Goal: Task Accomplishment & Management: Complete application form

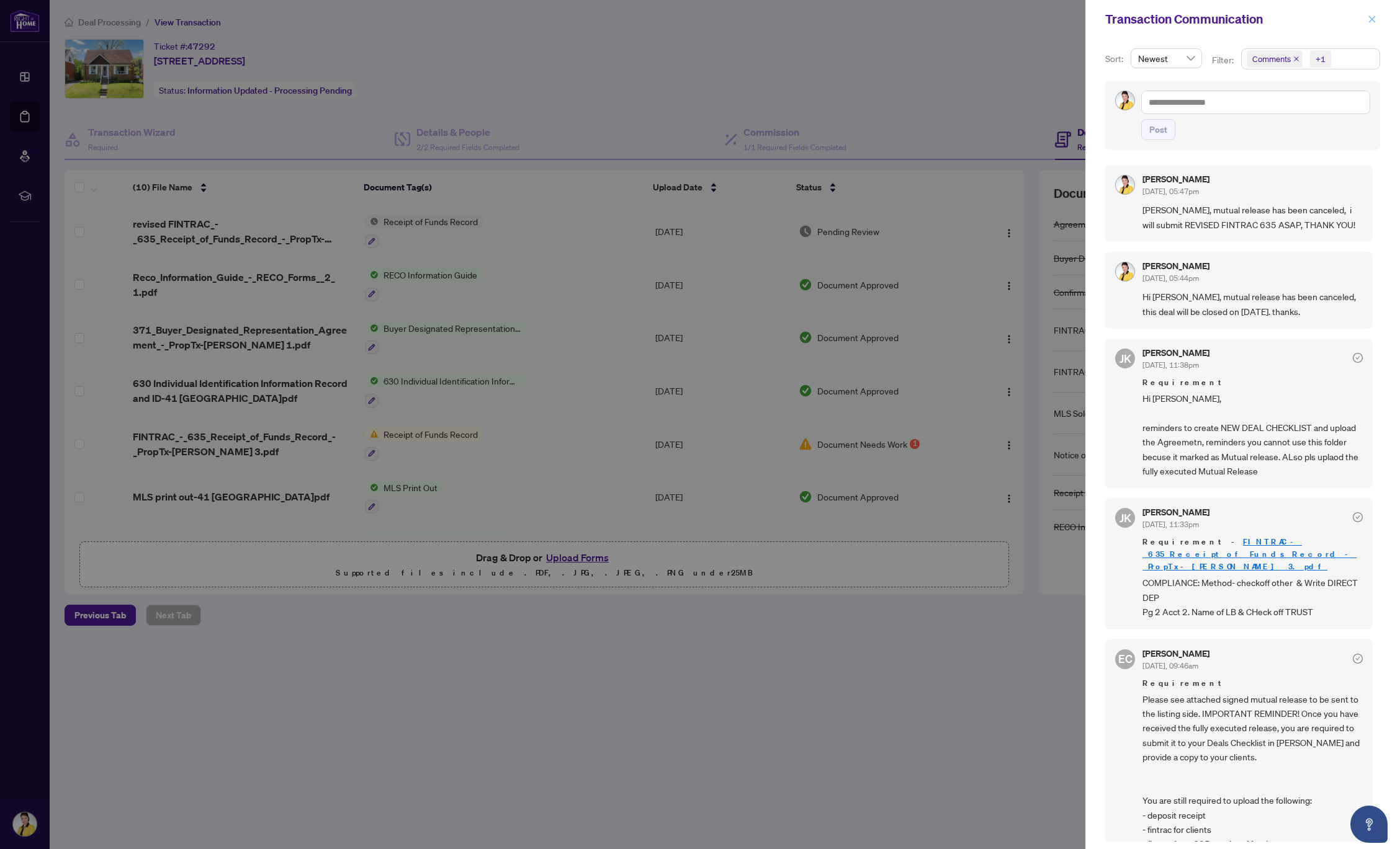
click at [1371, 21] on icon "close" at bounding box center [1371, 19] width 9 height 9
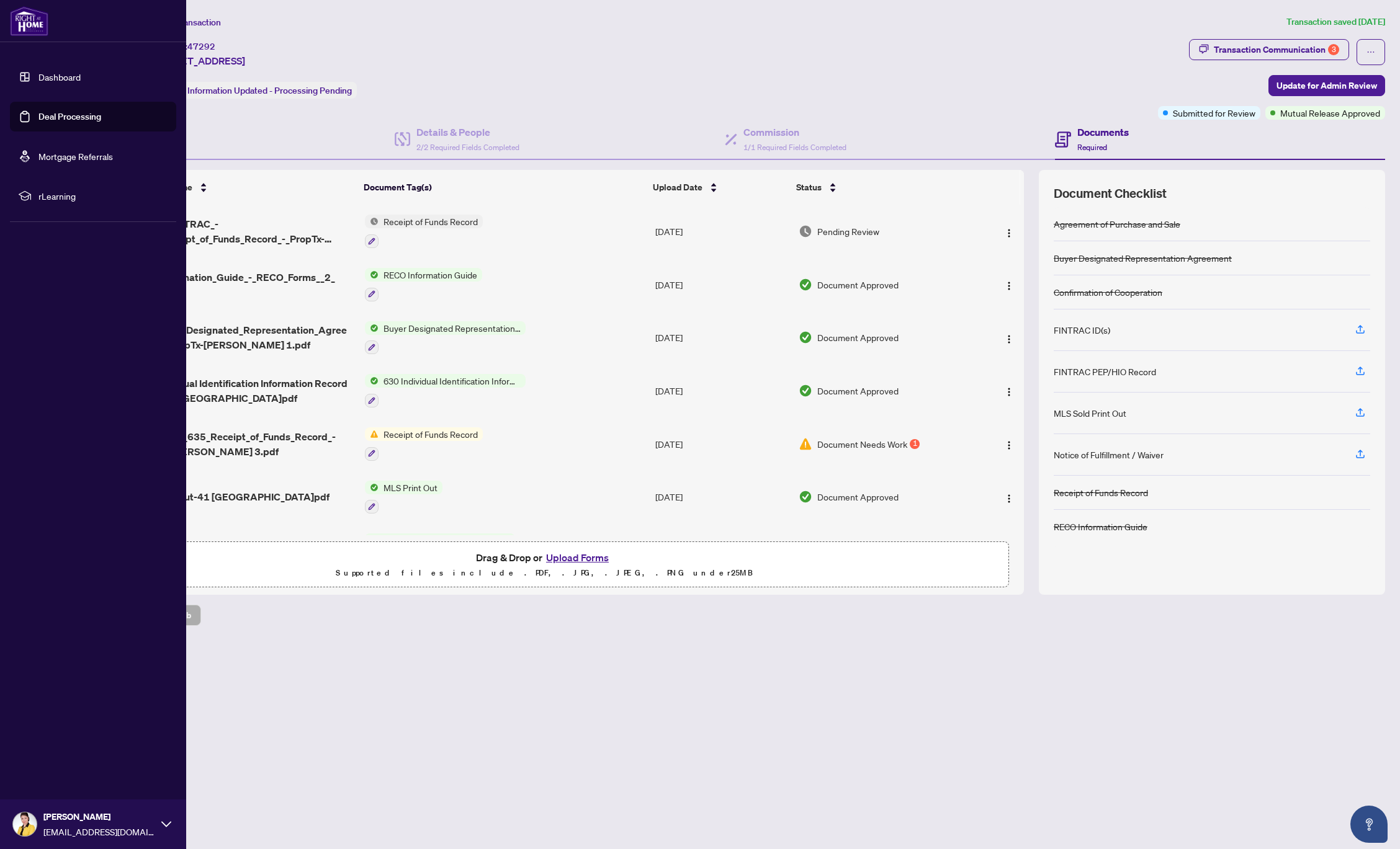
click at [74, 117] on link "Deal Processing" at bounding box center [69, 117] width 63 height 11
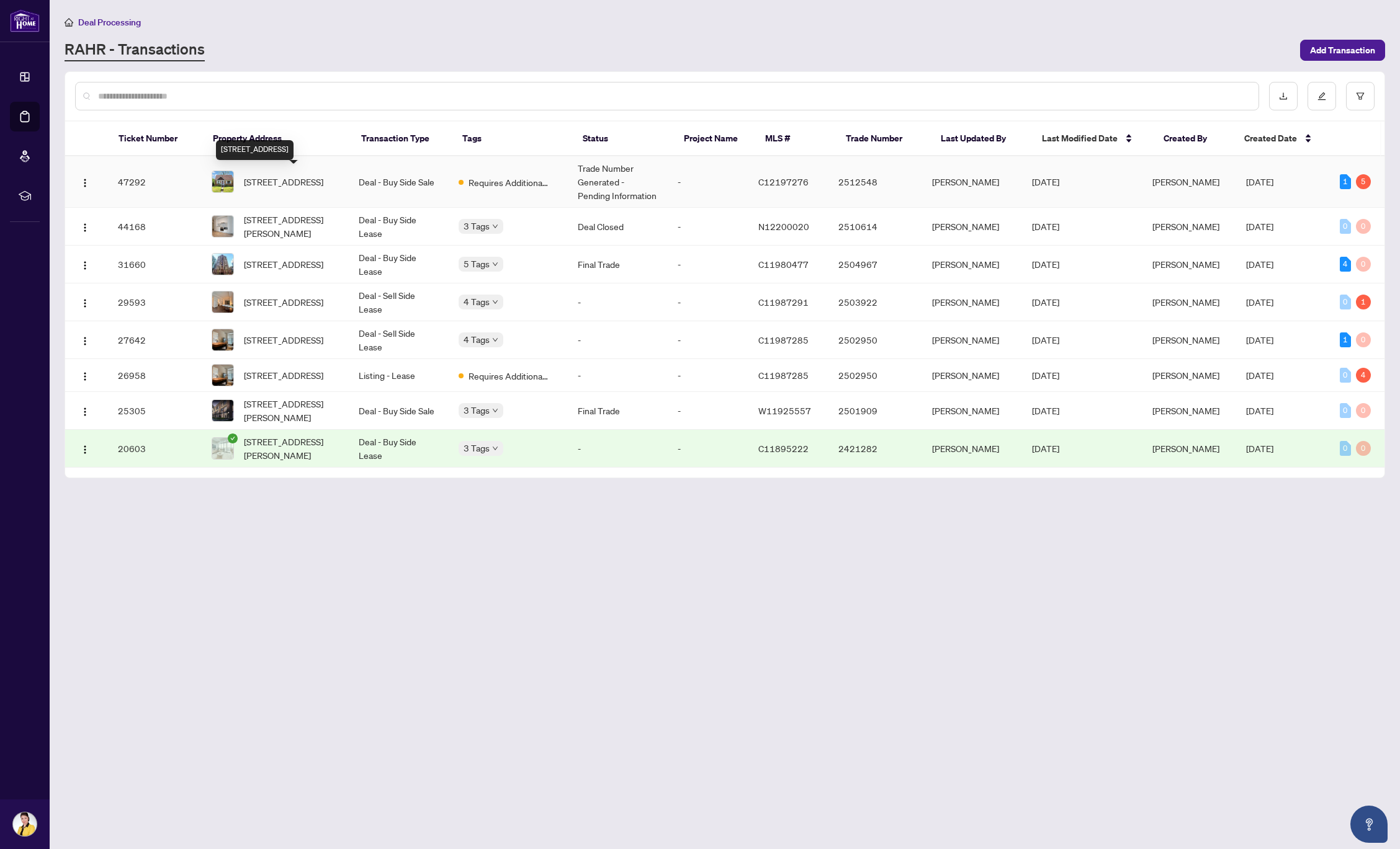
click at [311, 183] on span "41 Anndale Dr, Toronto, Ontario M2N 2W9, Canada" at bounding box center [284, 181] width 79 height 14
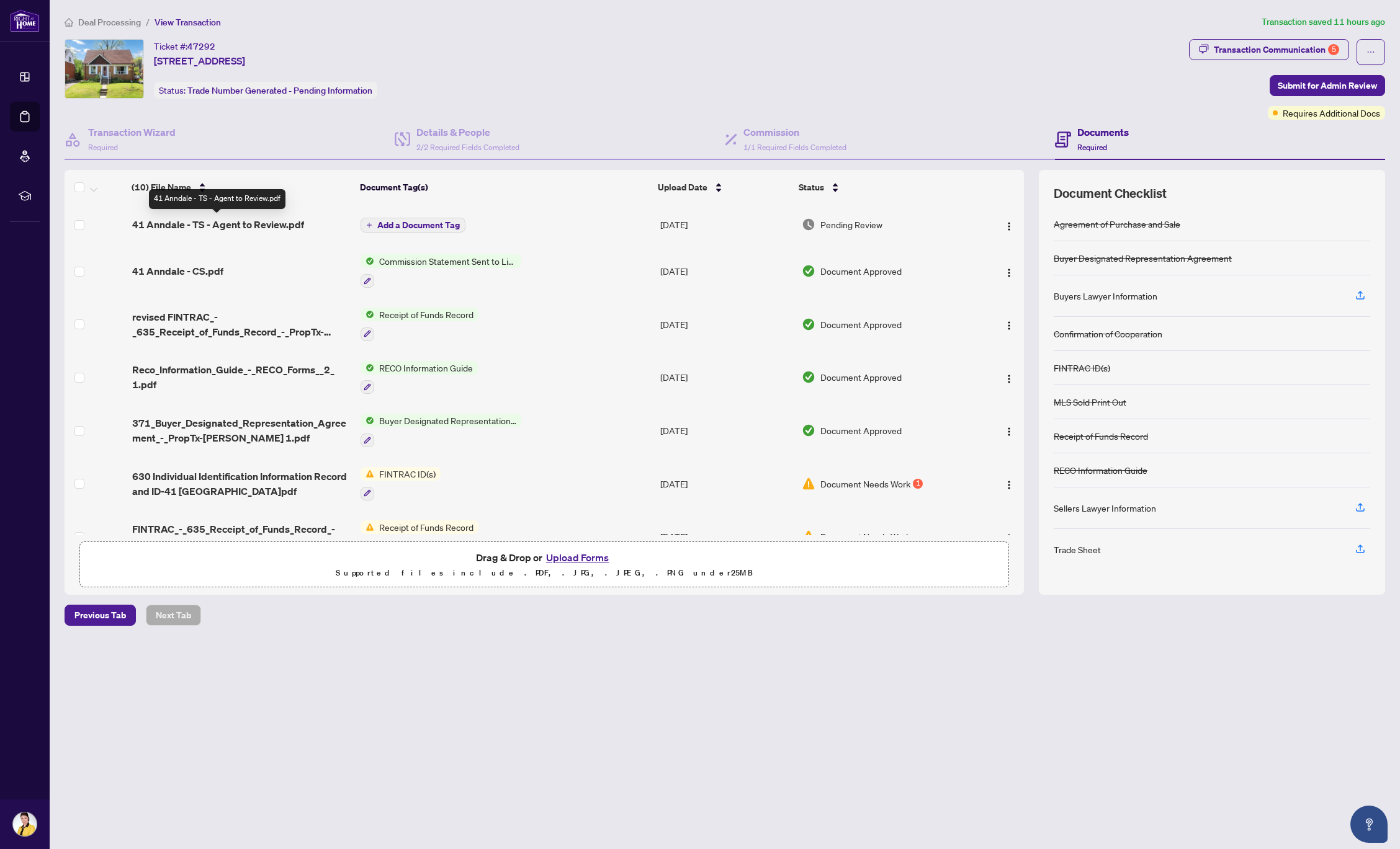
click at [284, 224] on span "41 Anndale - TS - Agent to Review.pdf" at bounding box center [218, 224] width 172 height 15
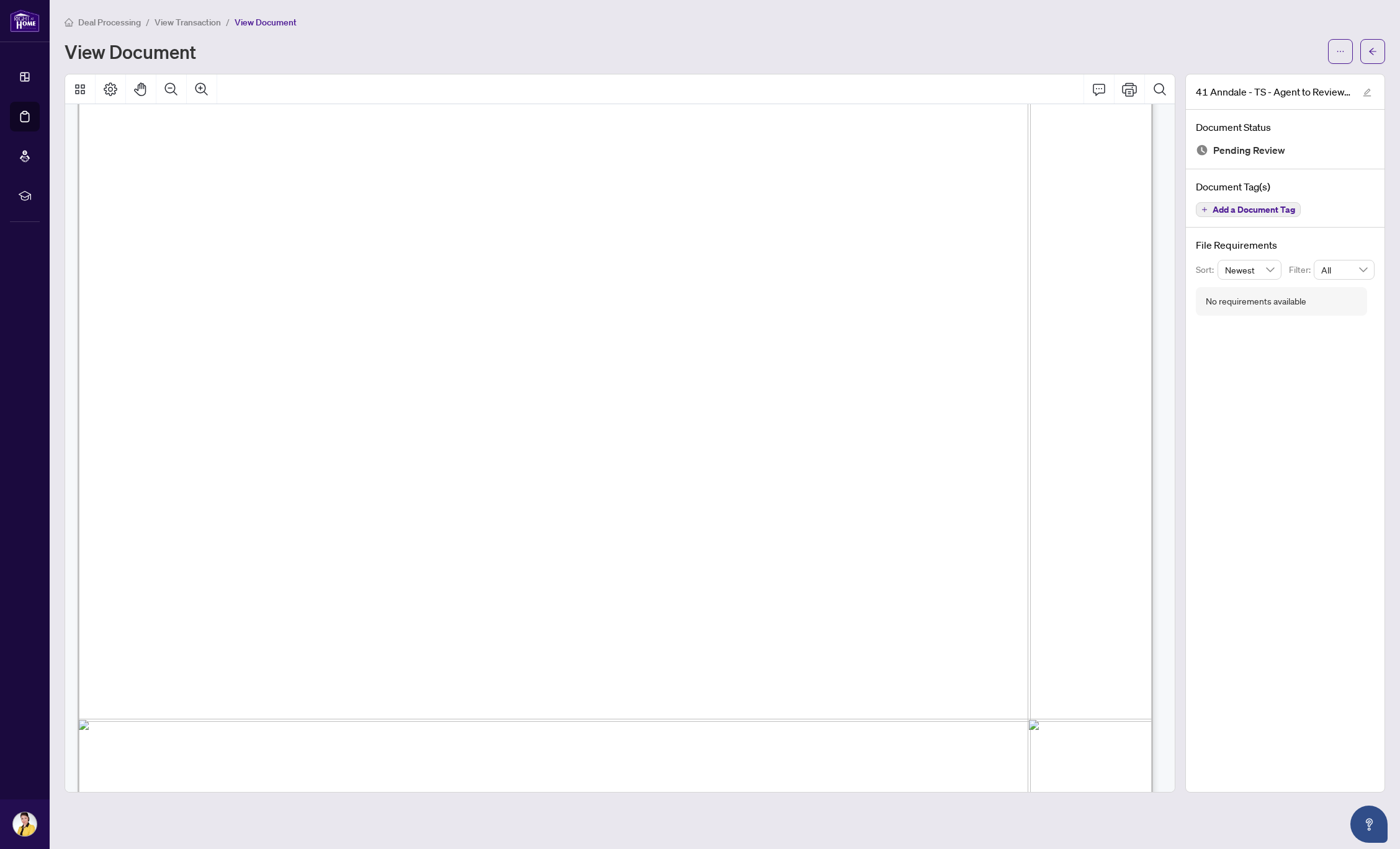
scroll to position [344, 0]
click at [1340, 46] on span "button" at bounding box center [1340, 51] width 9 height 20
click at [1276, 75] on span "Download" at bounding box center [1295, 78] width 95 height 14
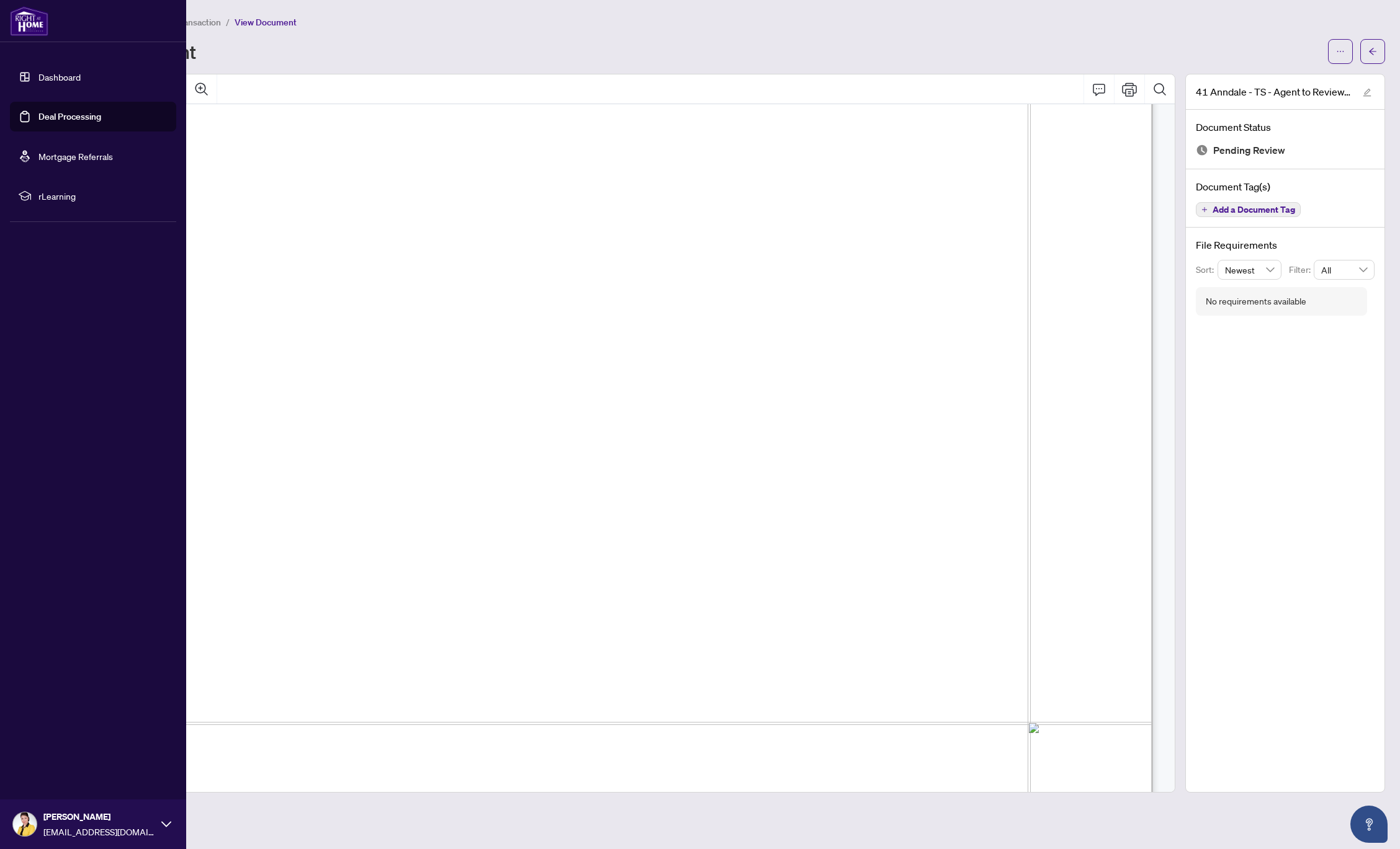
click at [69, 114] on link "Deal Processing" at bounding box center [69, 117] width 63 height 11
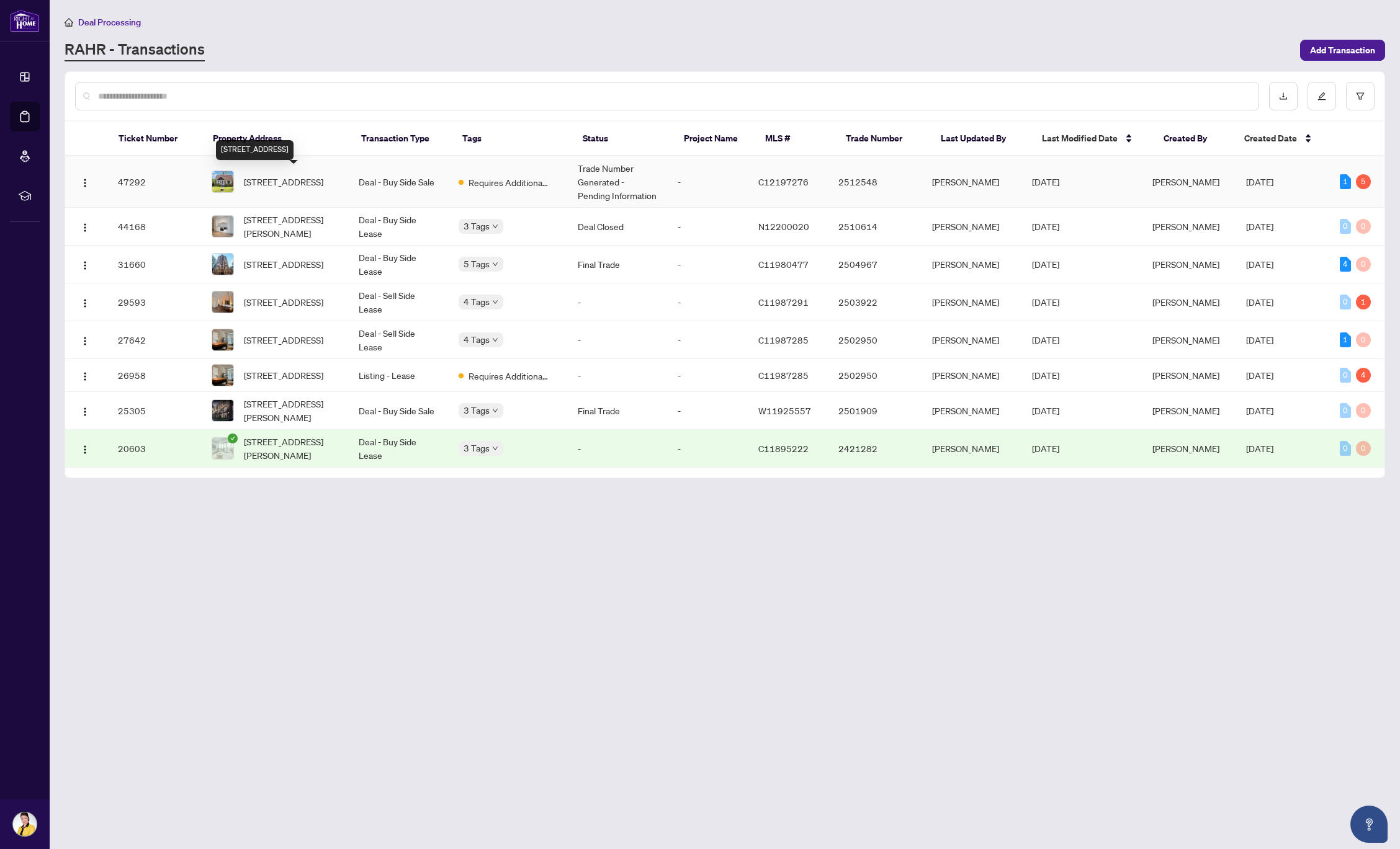
click at [275, 185] on span "[STREET_ADDRESS]" at bounding box center [284, 181] width 79 height 14
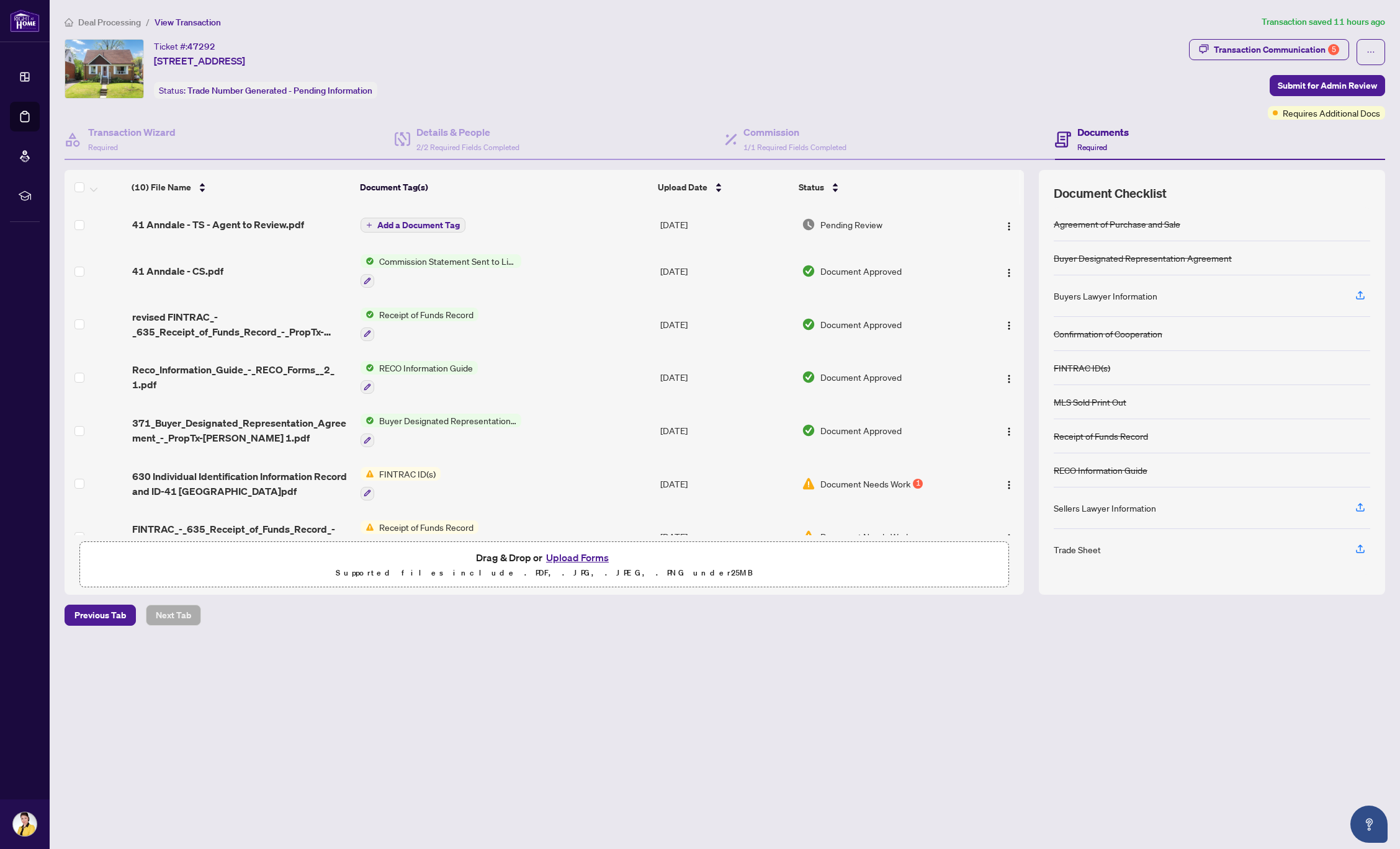
click at [590, 557] on button "Upload Forms" at bounding box center [577, 558] width 70 height 16
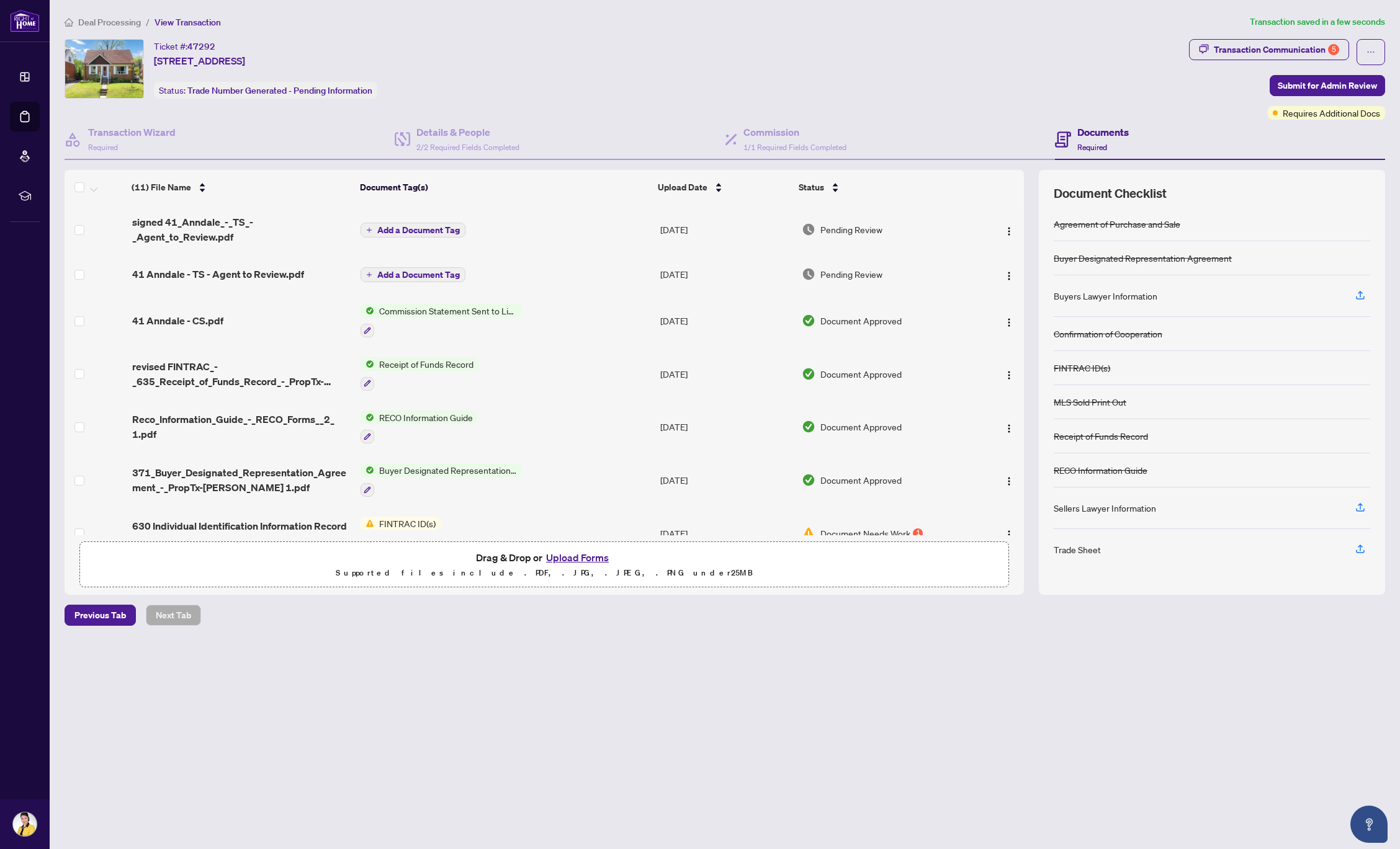
click at [414, 228] on span "Add a Document Tag" at bounding box center [419, 230] width 83 height 9
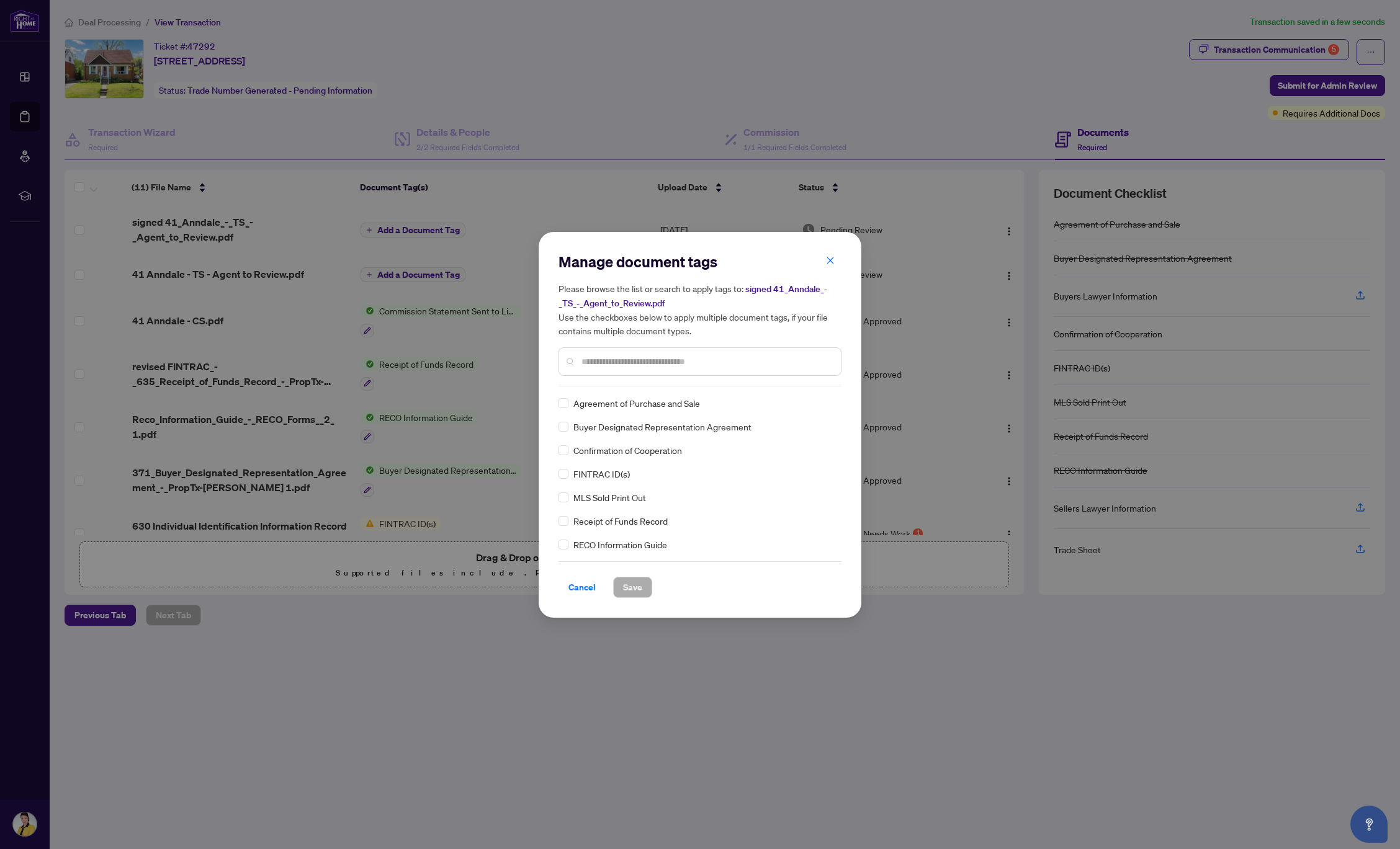
click at [607, 366] on input "text" at bounding box center [706, 361] width 249 height 14
type input "*"
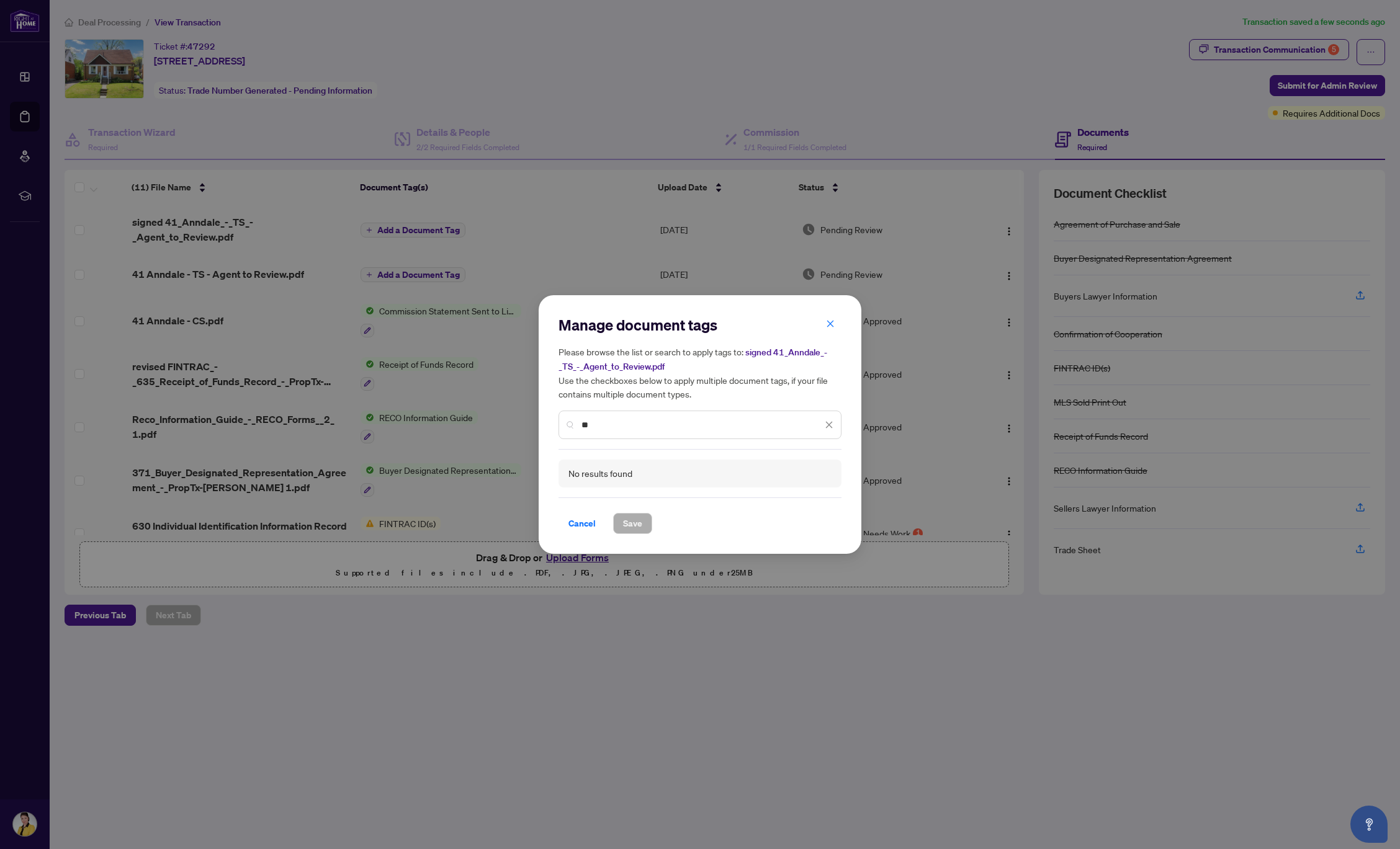
type input "*"
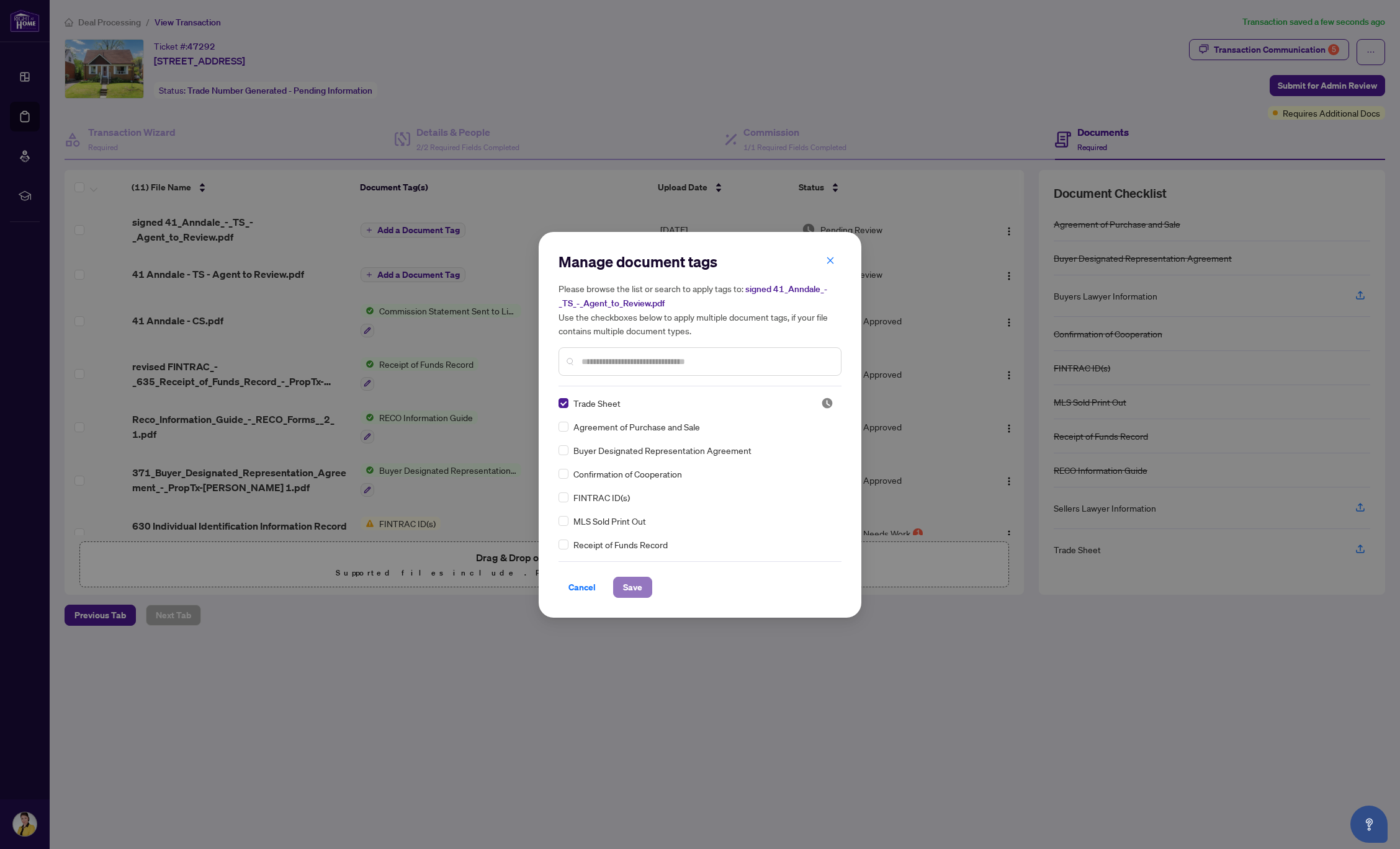
click at [645, 585] on button "Save" at bounding box center [632, 587] width 39 height 21
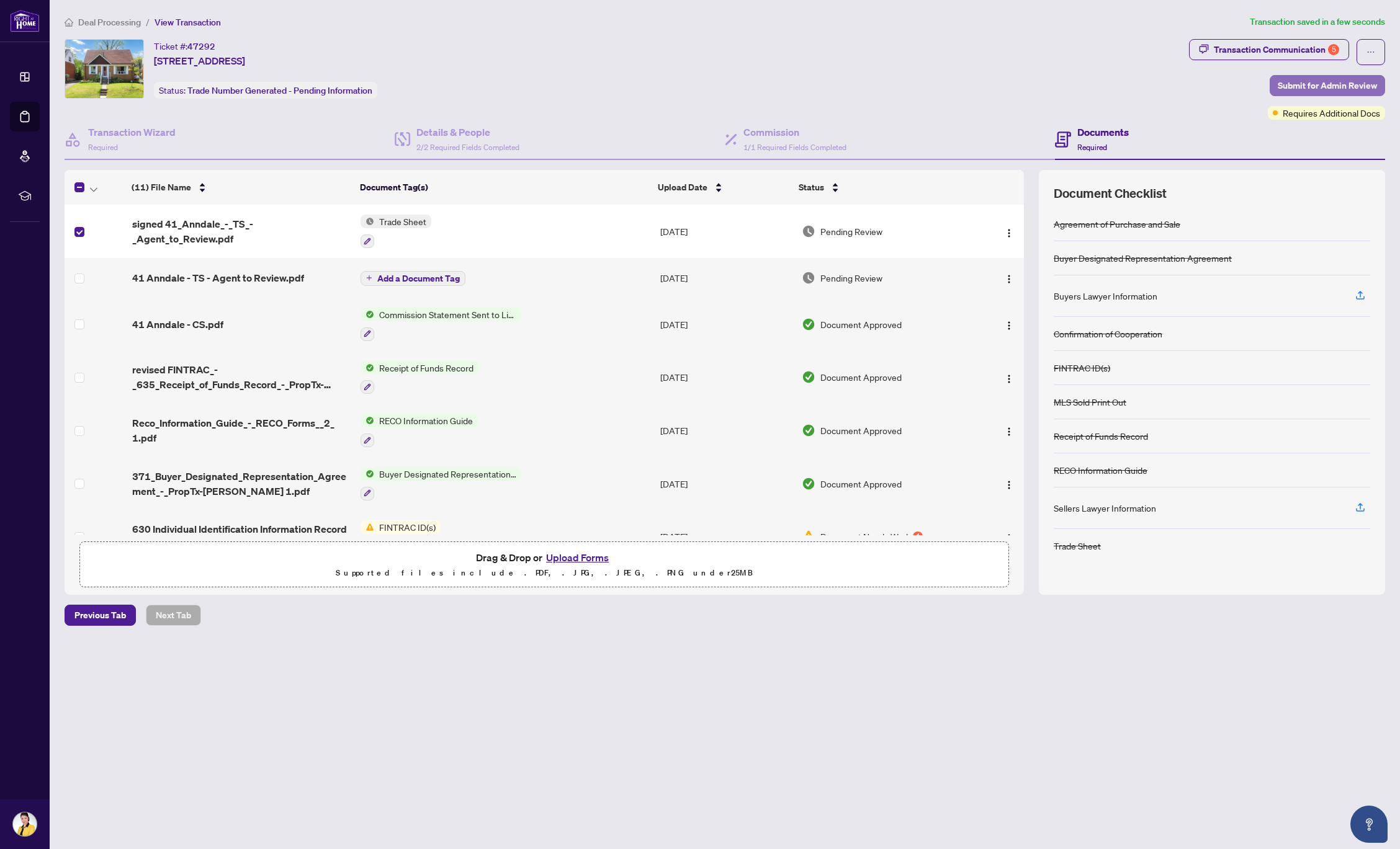
click at [1307, 83] on span "Submit for Admin Review" at bounding box center [1327, 85] width 99 height 20
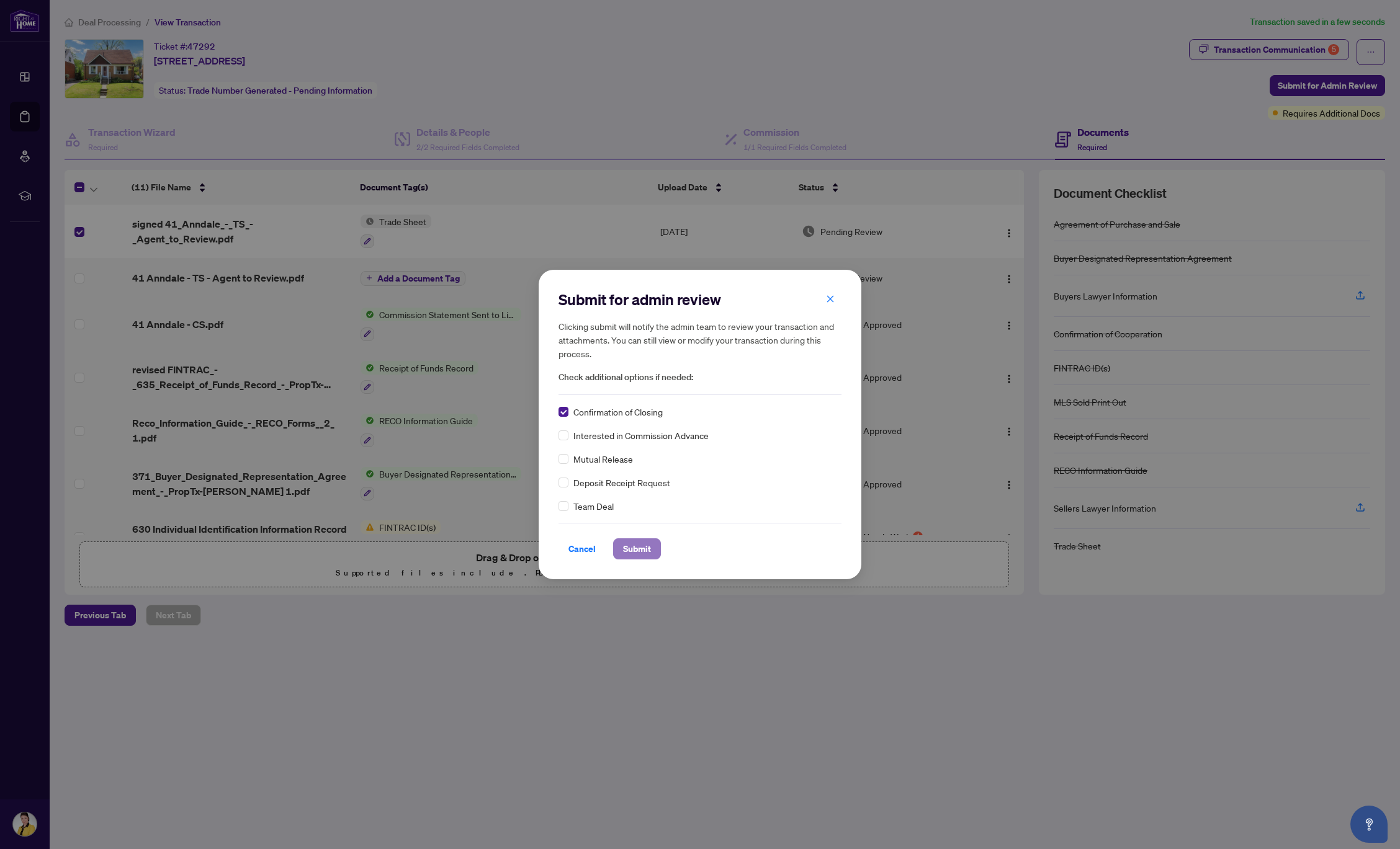
click at [638, 550] on span "Submit" at bounding box center [636, 549] width 28 height 20
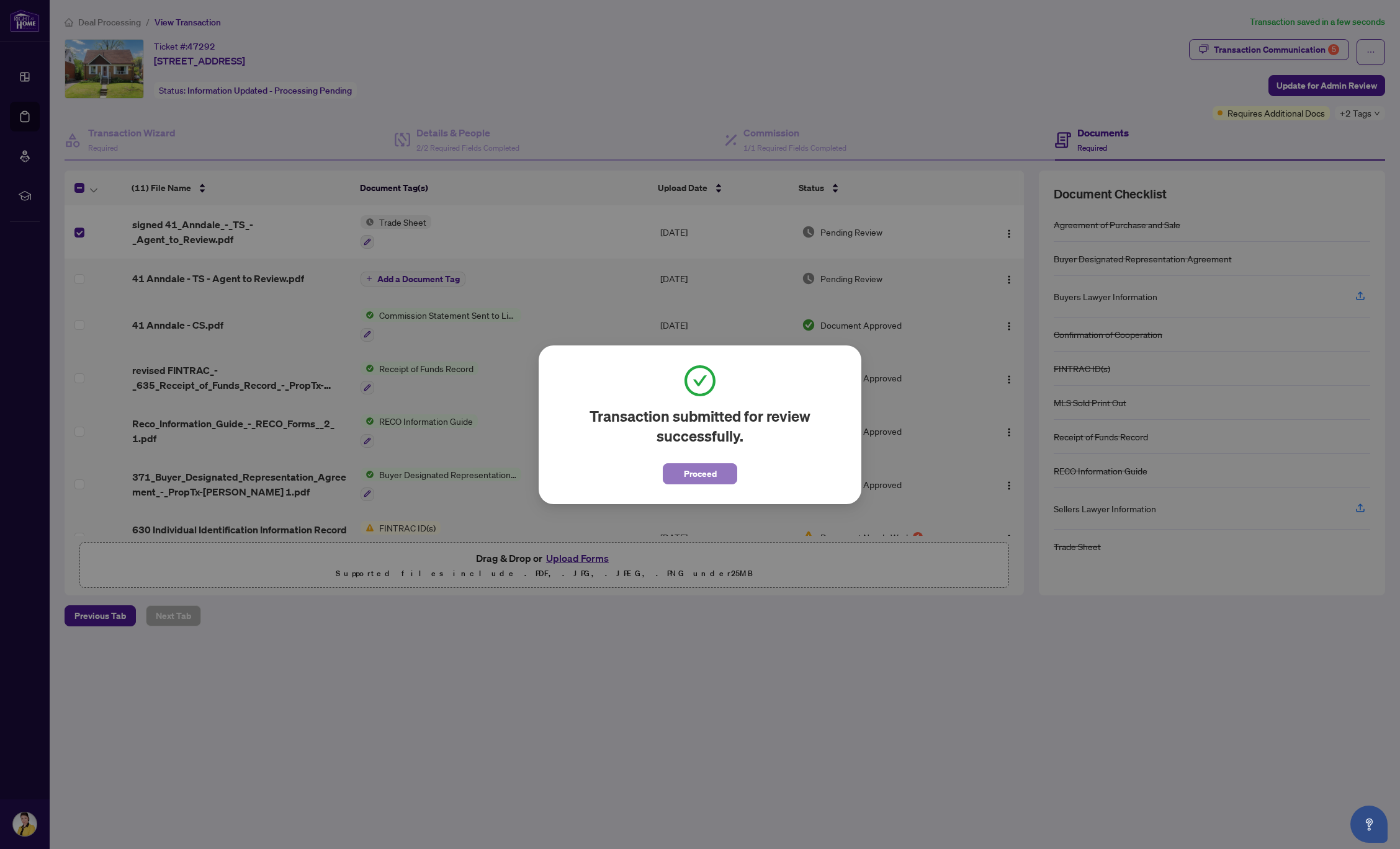
click at [703, 475] on span "Proceed" at bounding box center [699, 473] width 33 height 20
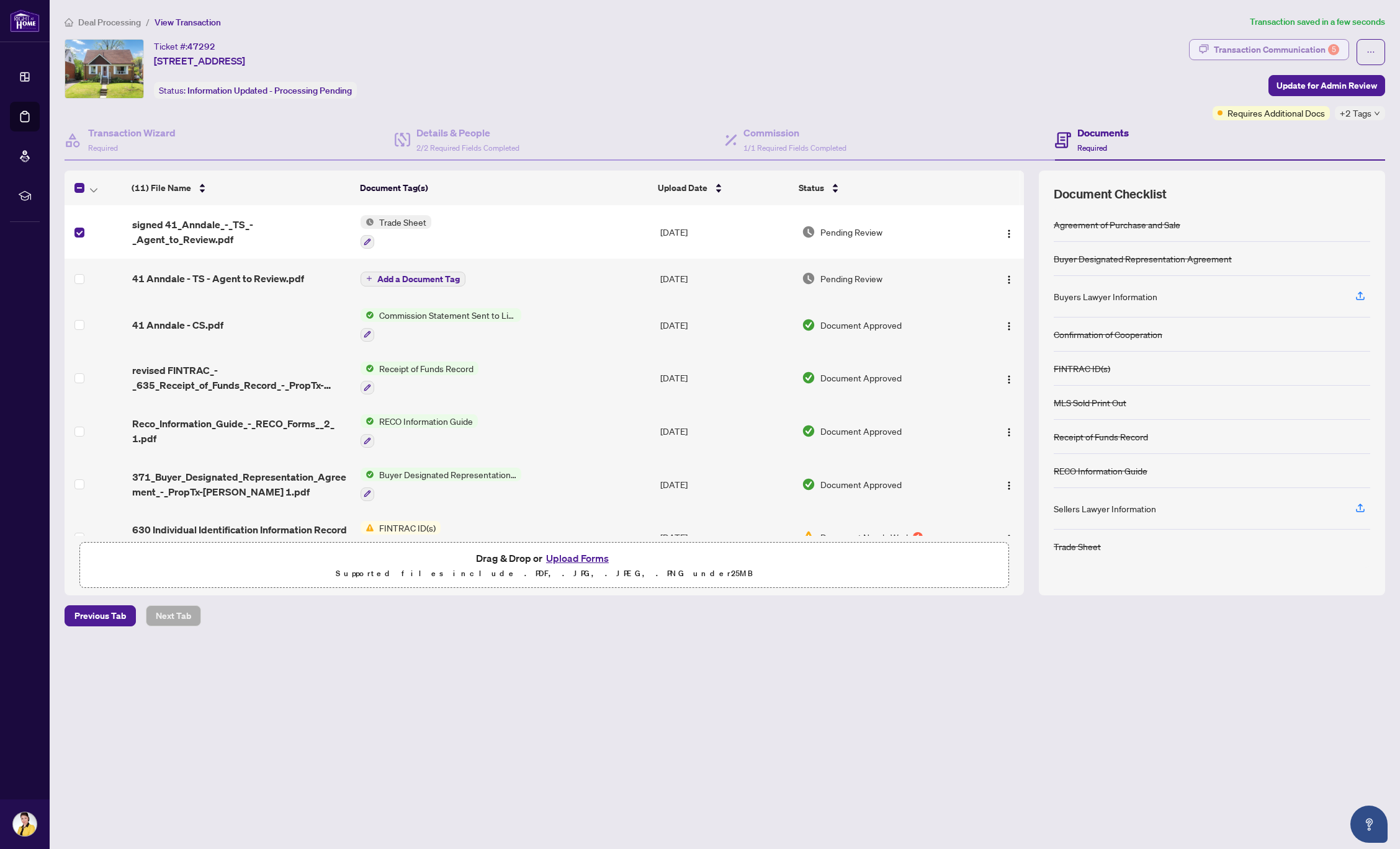
click at [1255, 50] on div "Transaction Communication 5" at bounding box center [1276, 49] width 126 height 20
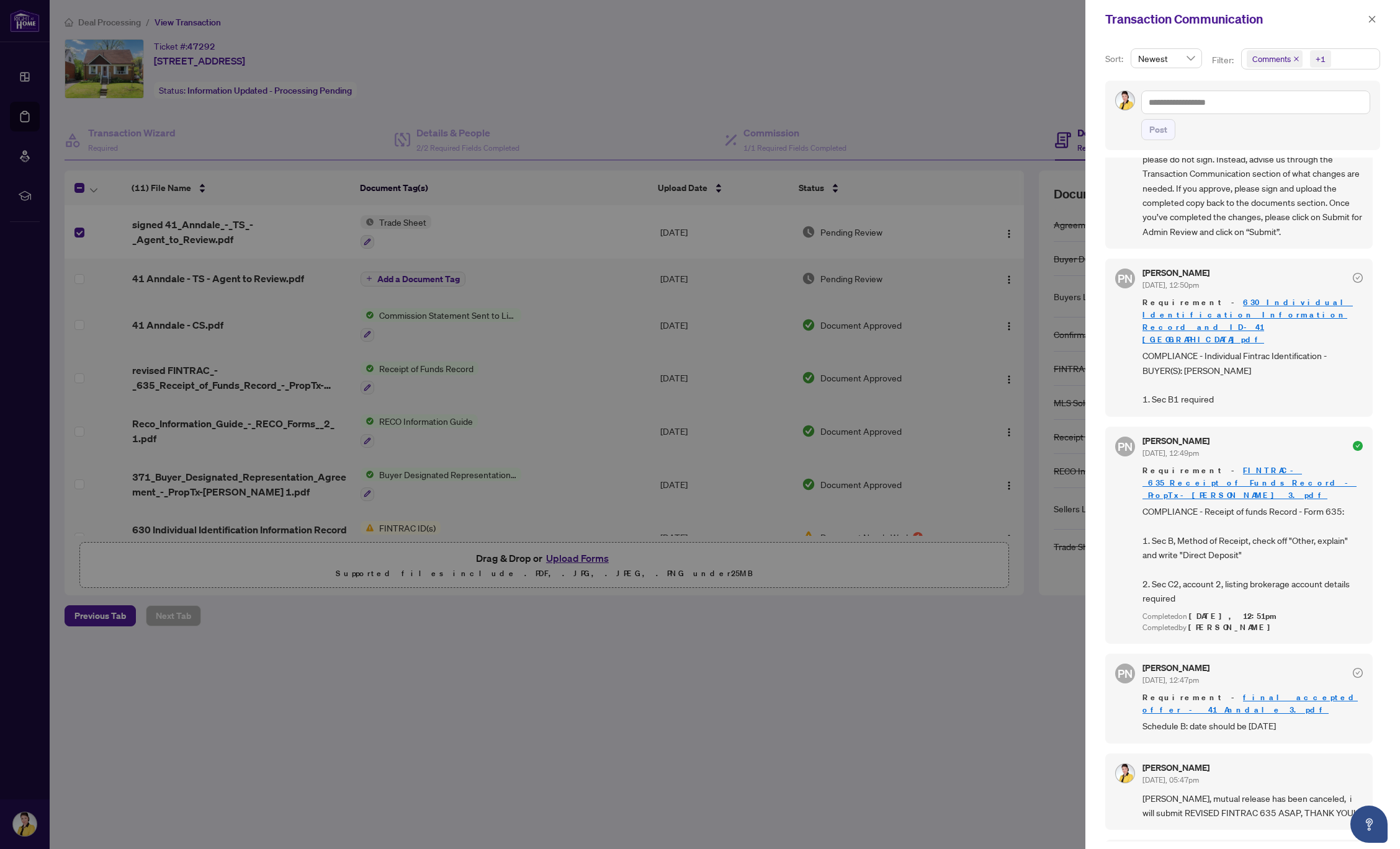
scroll to position [355, 0]
click at [1249, 693] on link "final accepted offer - 41 Anndale 3.pdf" at bounding box center [1250, 704] width 215 height 23
click at [1211, 465] on link "FINTRAC_-_635_Receipt_of_Funds_Record_-_PropTx-OREA 3.pdf" at bounding box center [1249, 483] width 214 height 36
click at [189, 375] on div at bounding box center [700, 424] width 1400 height 849
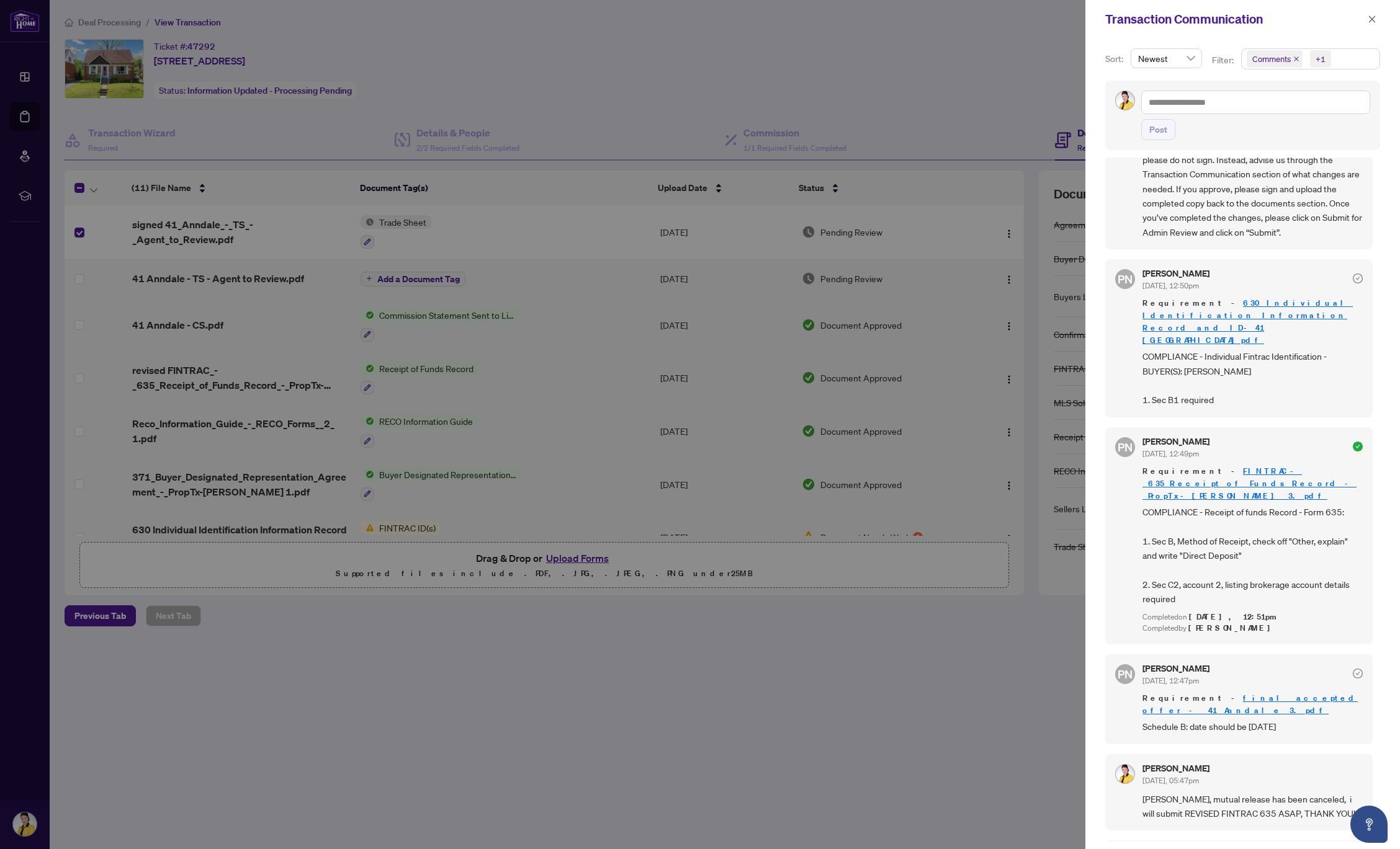
click at [1241, 301] on link "630 Individual Identification Information Record and ID-41 [GEOGRAPHIC_DATA]pdf" at bounding box center [1247, 322] width 211 height 48
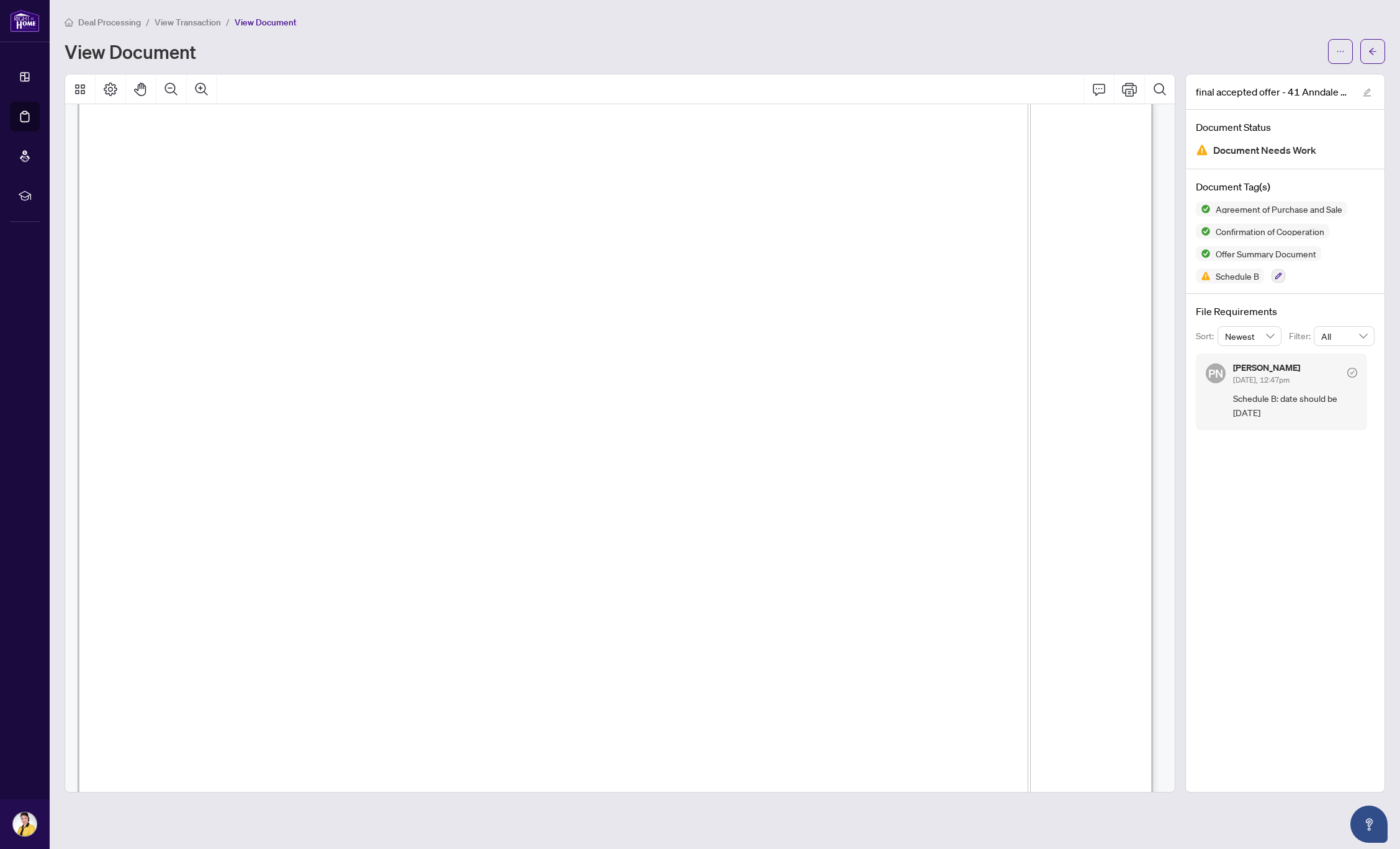
scroll to position [17349, 0]
click at [766, 513] on span "promotions shall not include the mention of the names of the seller or buyer. T…" at bounding box center [586, 519] width 882 height 17
click at [1341, 49] on icon "ellipsis" at bounding box center [1340, 51] width 9 height 9
click at [1273, 79] on span "Download" at bounding box center [1295, 78] width 95 height 14
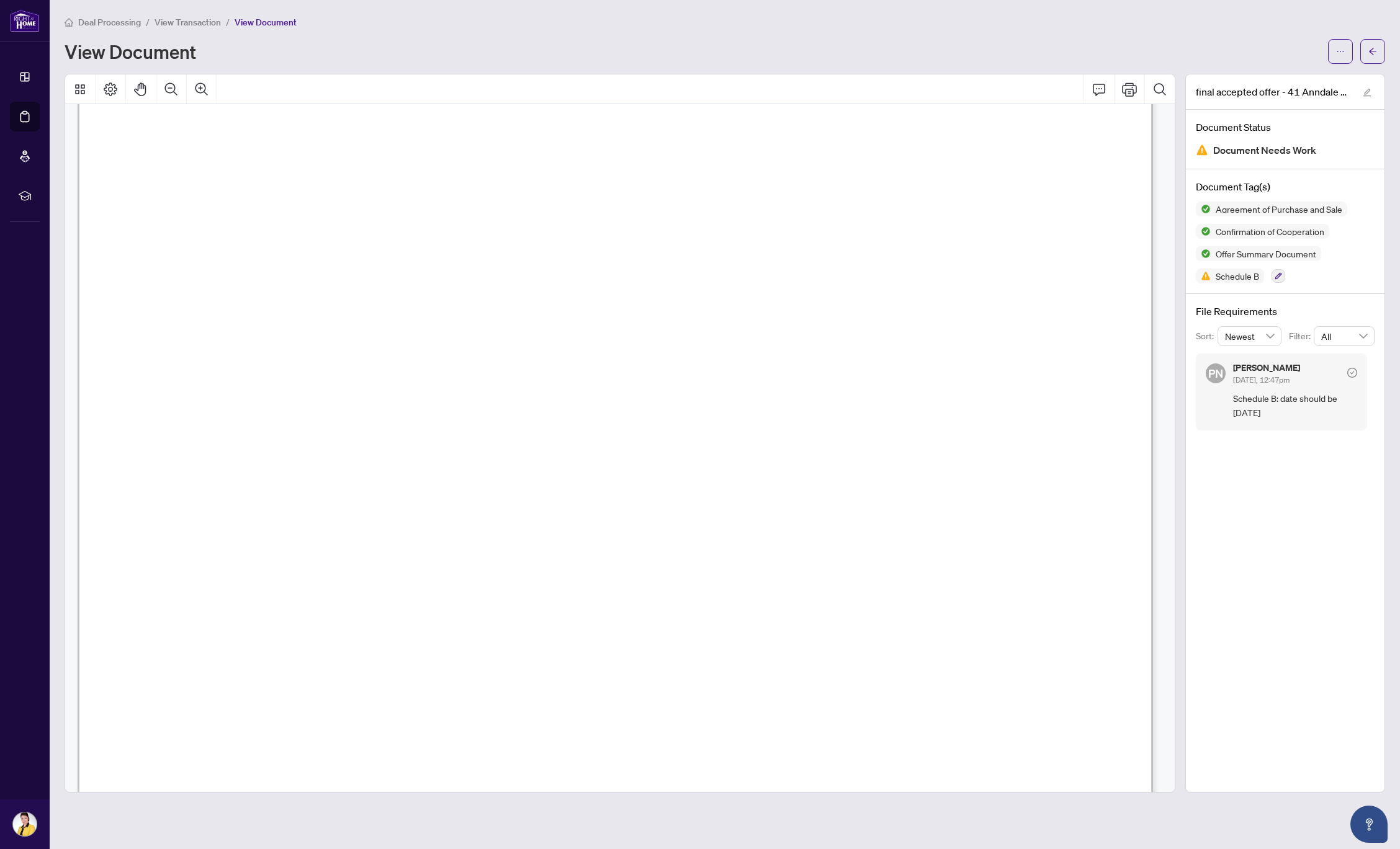
scroll to position [15939, 0]
click at [1307, 542] on div "final accepted offer - 41 Anndale 3.pdf Document Status Document Needs Work Doc…" at bounding box center [1284, 433] width 199 height 719
click at [280, 24] on span "View Document" at bounding box center [265, 22] width 62 height 11
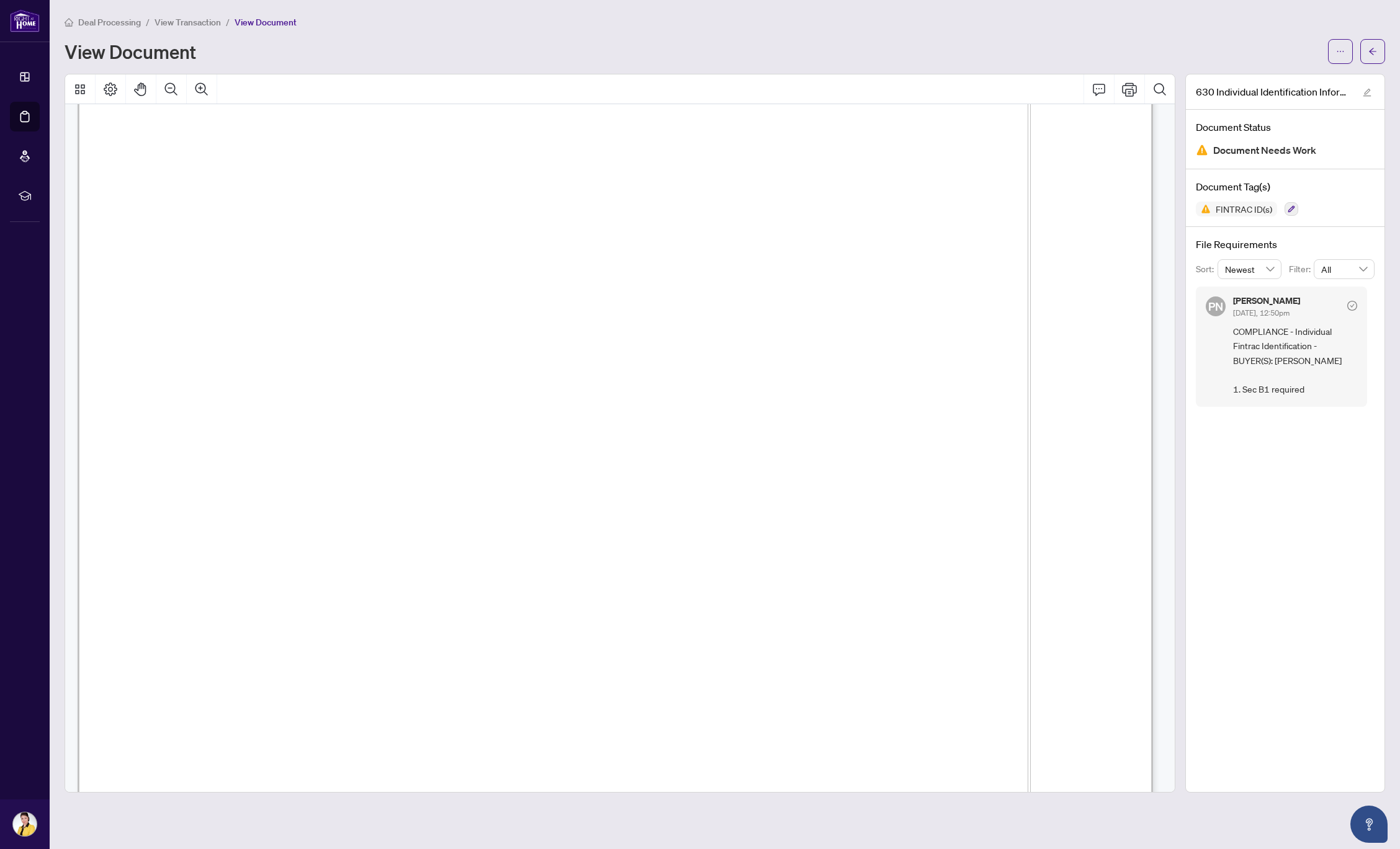
scroll to position [1608, 0]
click at [1339, 49] on icon "ellipsis" at bounding box center [1340, 51] width 9 height 9
click at [1274, 78] on span "Download" at bounding box center [1295, 78] width 95 height 14
